Goal: Task Accomplishment & Management: Use online tool/utility

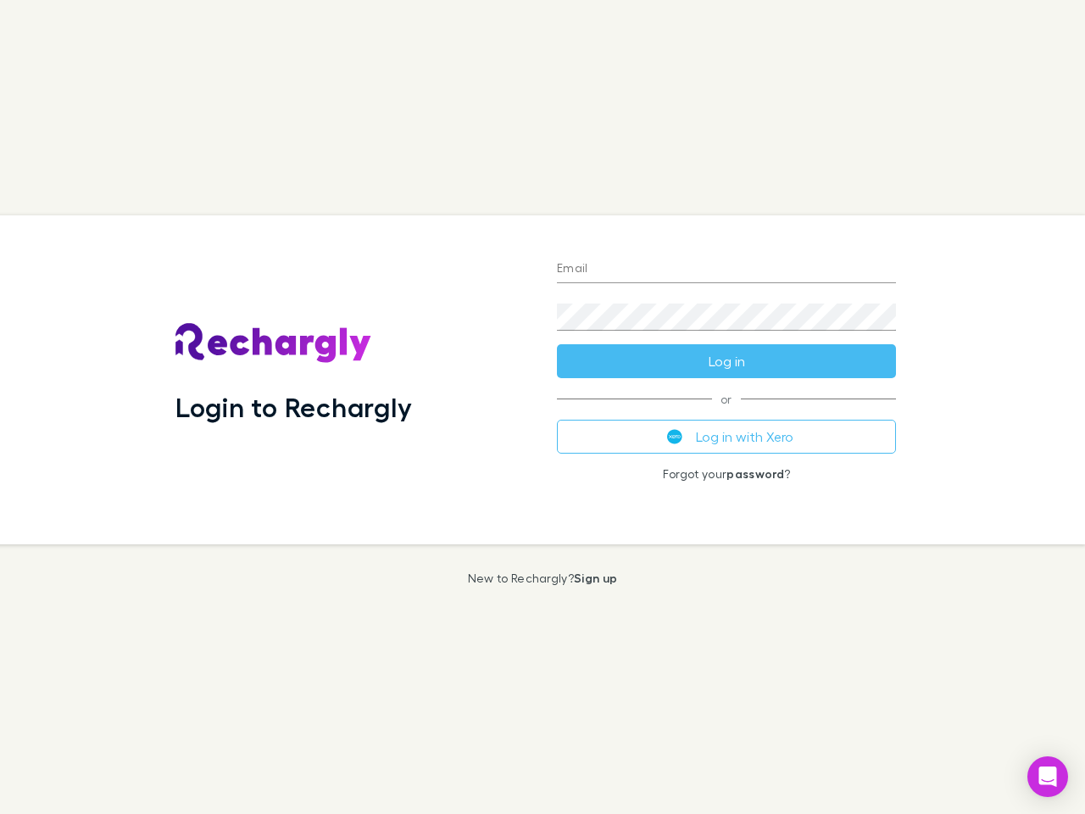
click at [542, 407] on div "Login to Rechargly" at bounding box center [352, 379] width 381 height 329
click at [726, 269] on input "Email" at bounding box center [726, 269] width 339 height 27
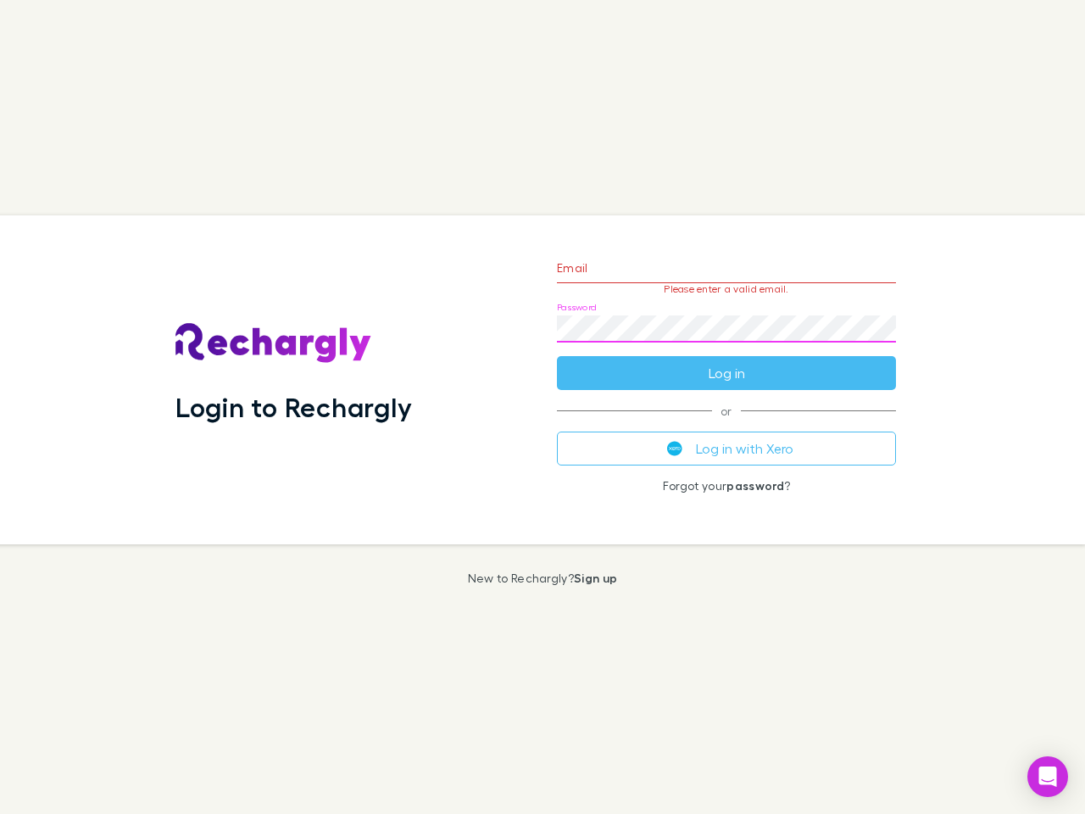
click at [726, 361] on form "Email Please enter a valid email. Password Log in" at bounding box center [726, 315] width 339 height 147
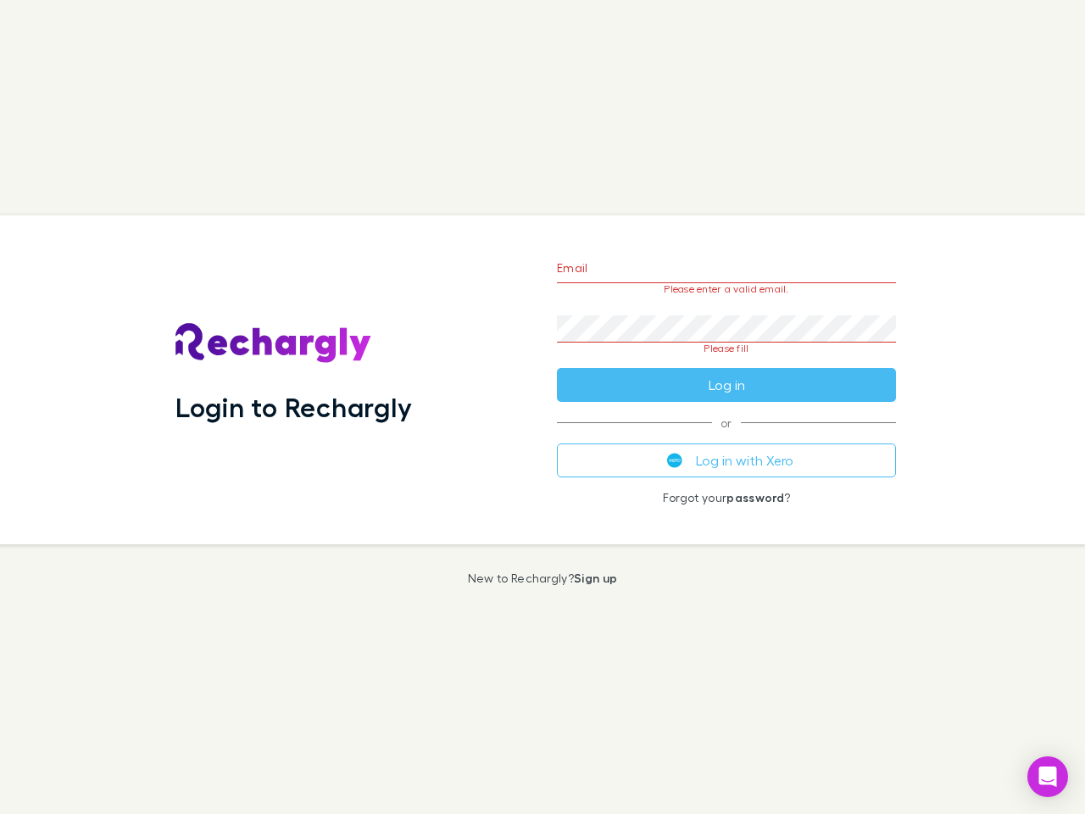
click at [726, 436] on div "Email Please enter a valid email. Password Please fill Log in or Log in with Xe…" at bounding box center [726, 379] width 366 height 329
click at [1047, 776] on icon "Open Intercom Messenger" at bounding box center [1048, 776] width 18 height 20
